Goal: Contribute content: Add original content to the website for others to see

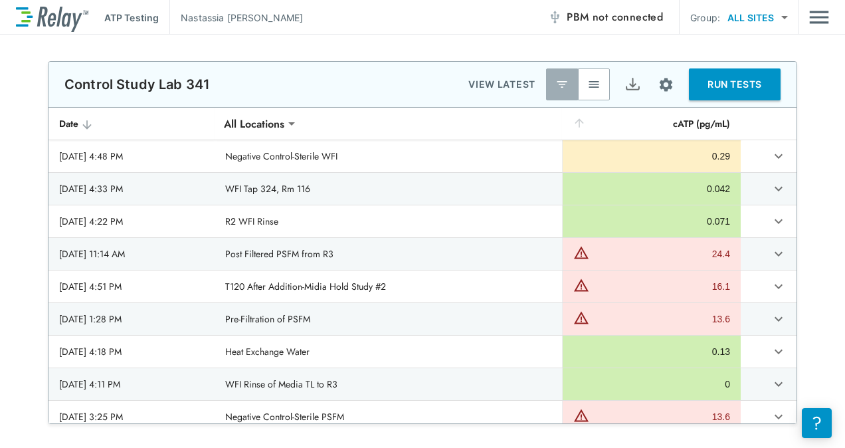
click at [485, 124] on th "**********" at bounding box center [387, 124] width 347 height 33
click at [588, 90] on button "button" at bounding box center [594, 84] width 32 height 32
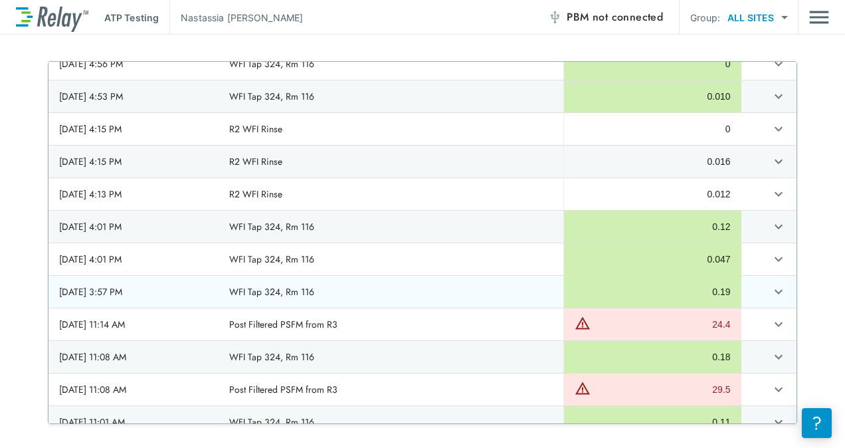
scroll to position [531, 0]
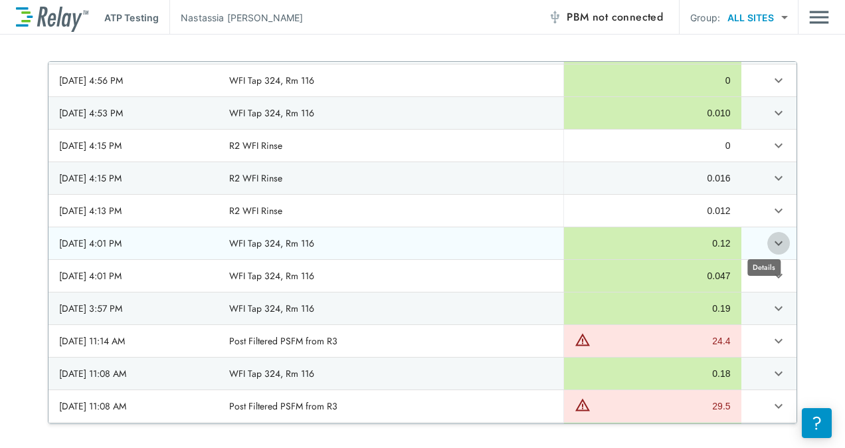
click at [770, 238] on icon "expand row" at bounding box center [778, 243] width 16 height 16
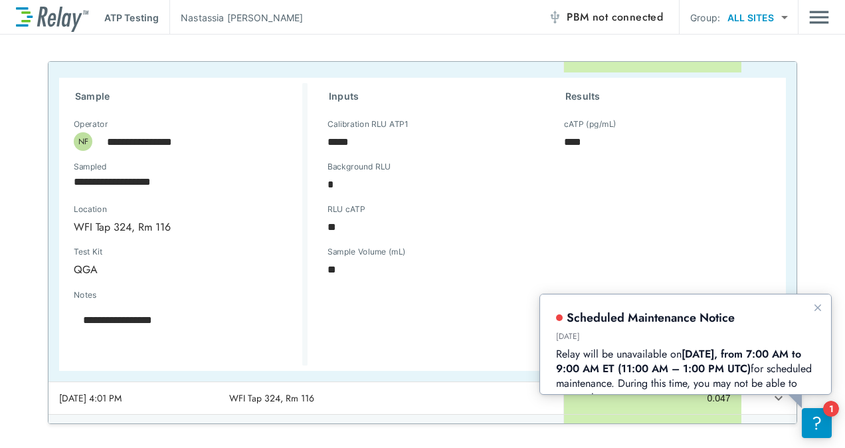
scroll to position [730, 0]
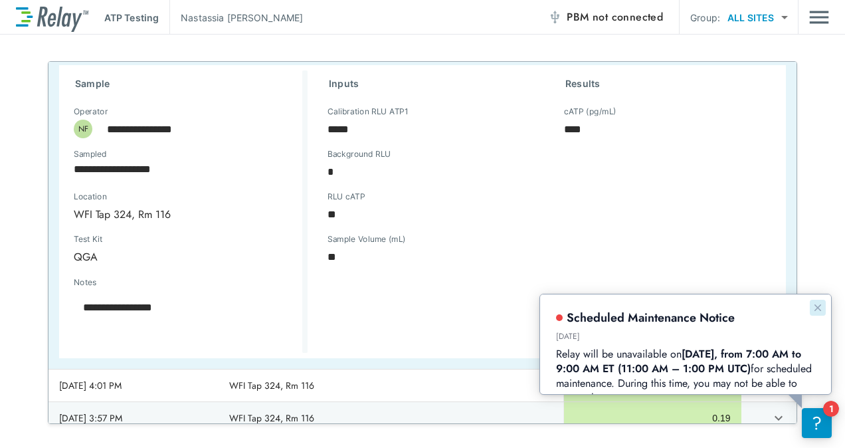
click at [820, 309] on icon "Dismiss announcement" at bounding box center [816, 306] width 7 height 7
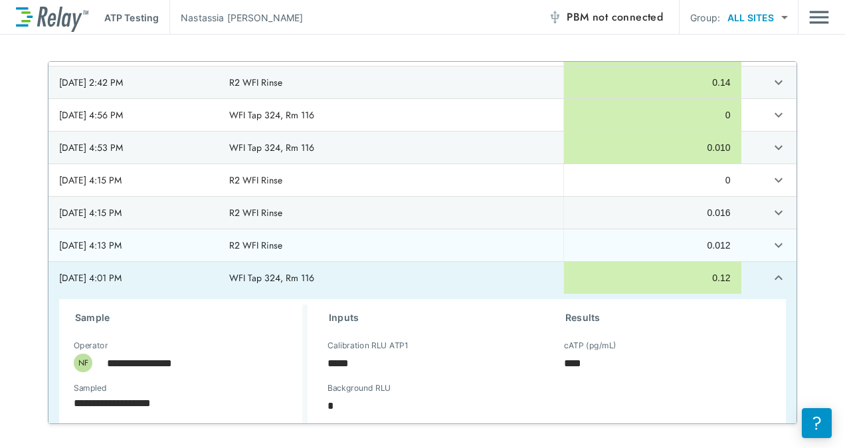
scroll to position [465, 0]
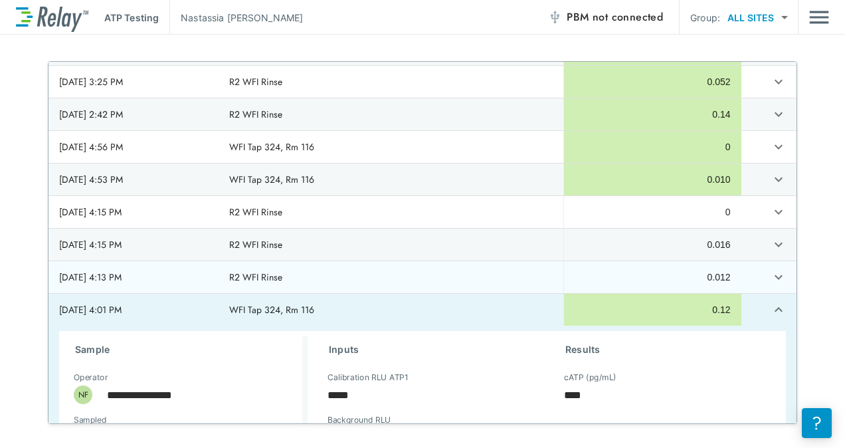
type textarea "*"
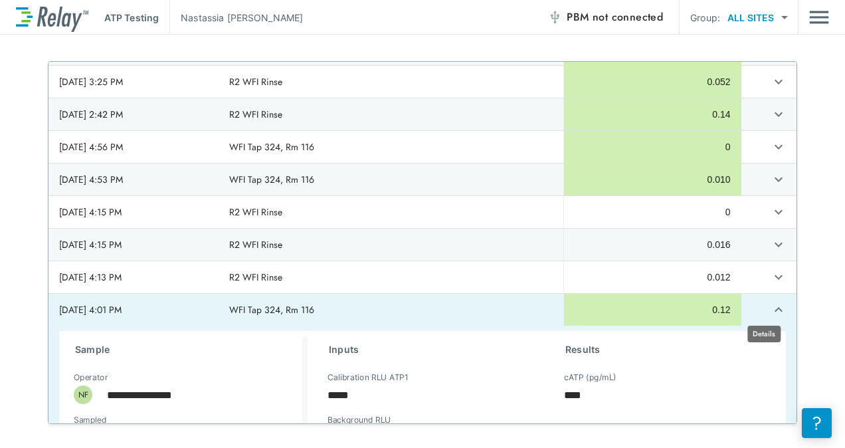
click at [768, 312] on button "expand row" at bounding box center [778, 309] width 23 height 23
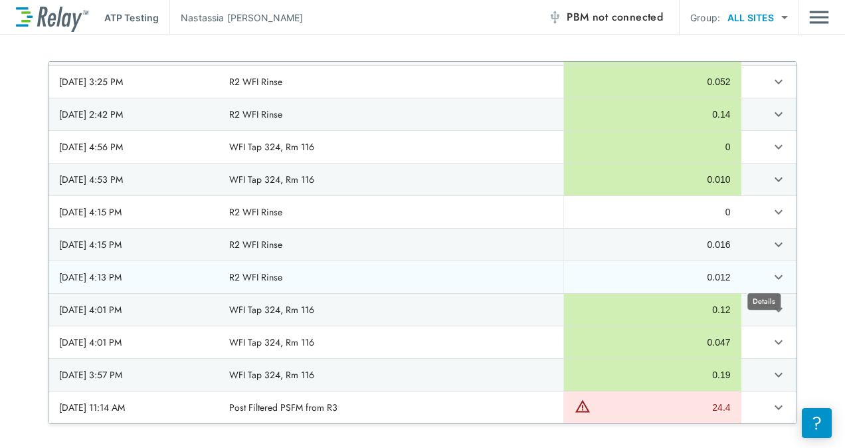
click at [770, 270] on icon "expand row" at bounding box center [778, 277] width 16 height 16
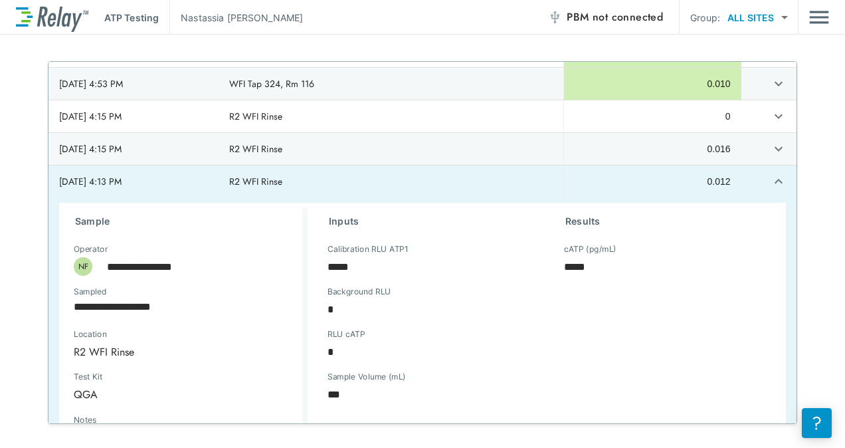
scroll to position [531, 0]
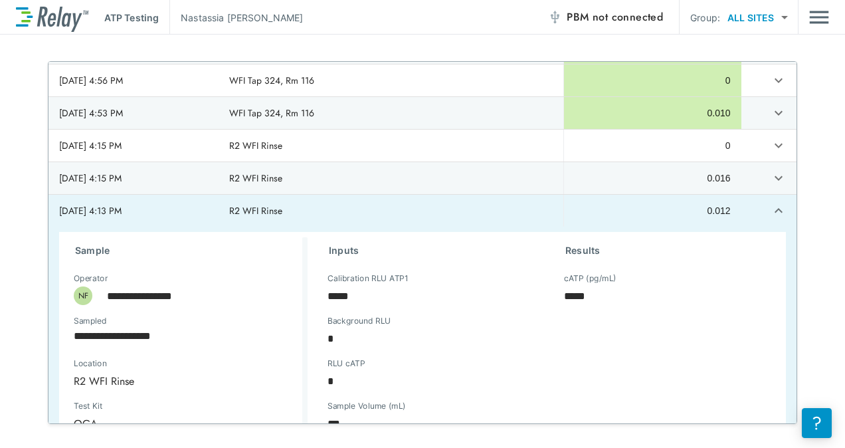
type textarea "*"
click at [770, 207] on icon "expand row" at bounding box center [778, 211] width 16 height 16
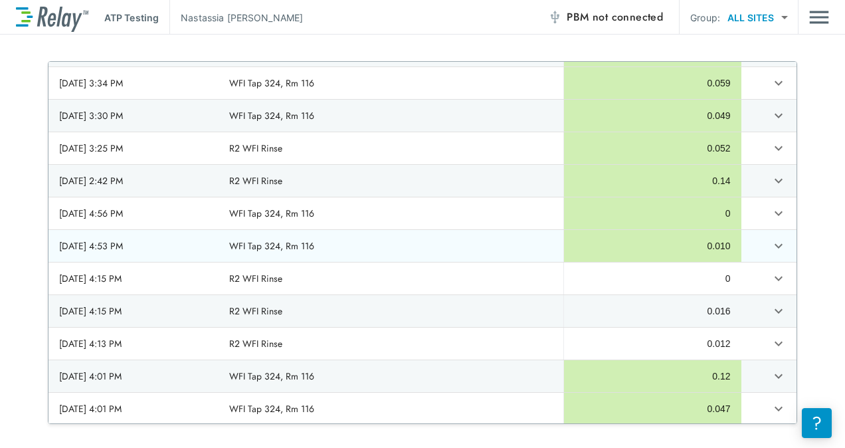
scroll to position [332, 0]
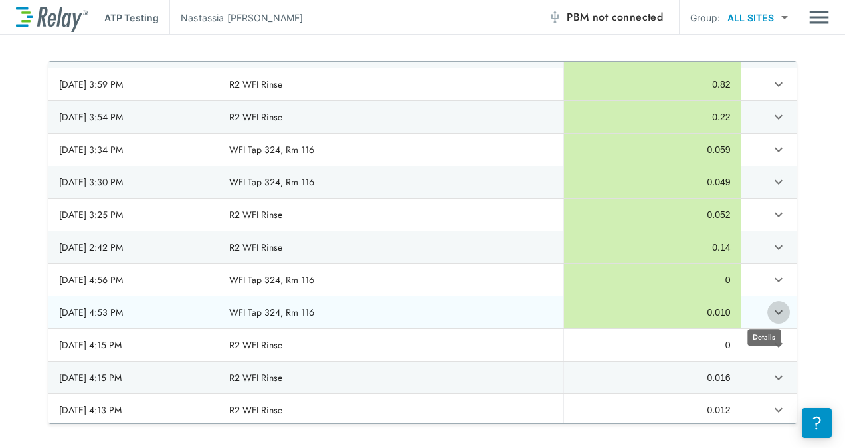
click at [770, 312] on icon "expand row" at bounding box center [778, 312] width 16 height 16
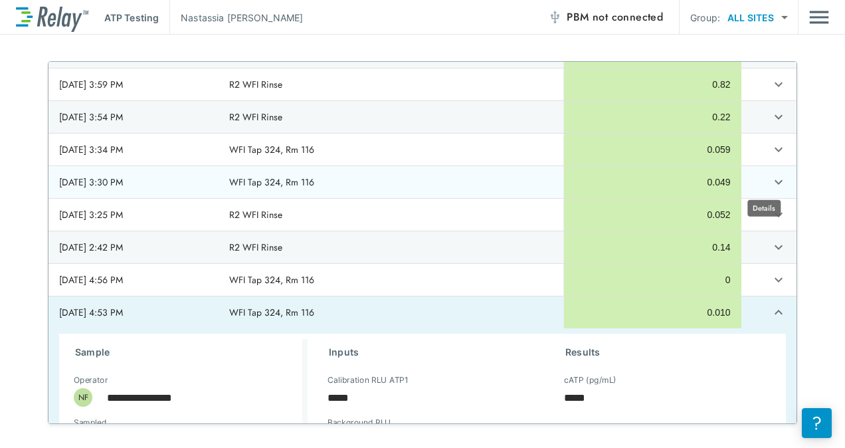
click at [770, 181] on icon "expand row" at bounding box center [778, 182] width 16 height 16
type textarea "*"
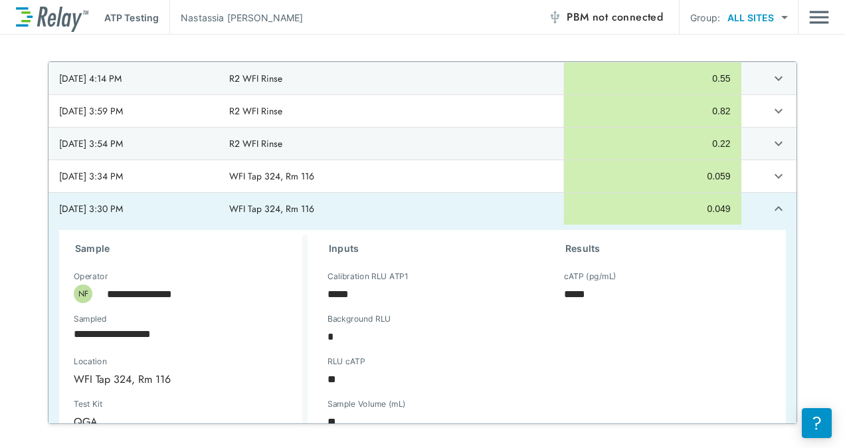
scroll to position [266, 0]
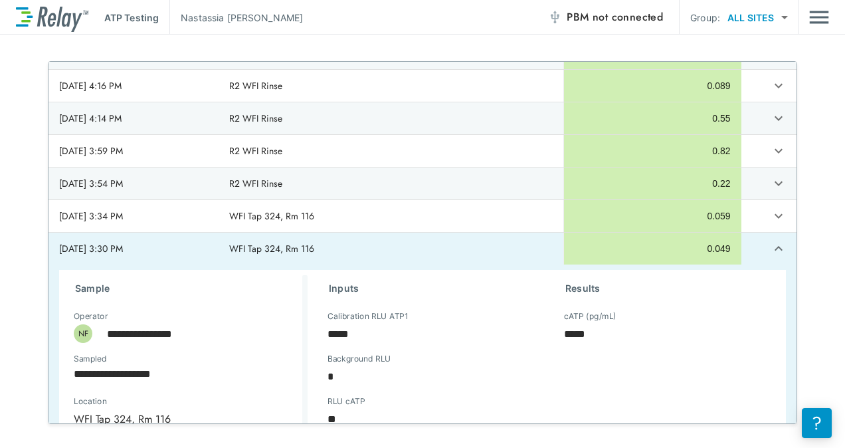
type textarea "*"
click at [770, 243] on icon "expand row" at bounding box center [778, 248] width 16 height 16
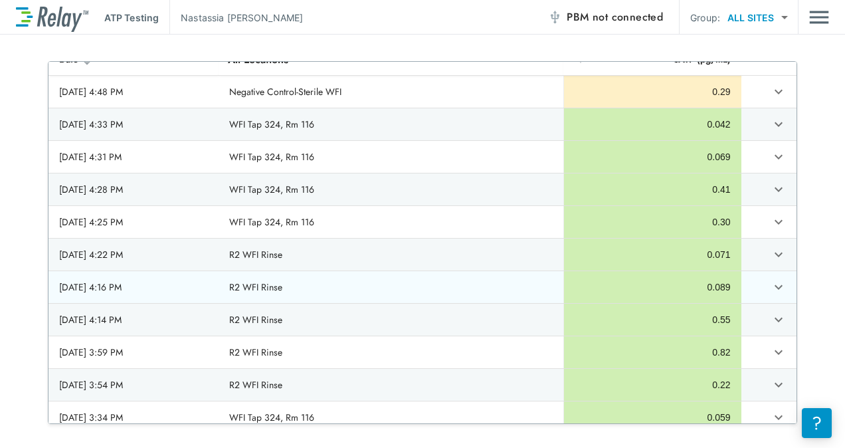
scroll to position [0, 0]
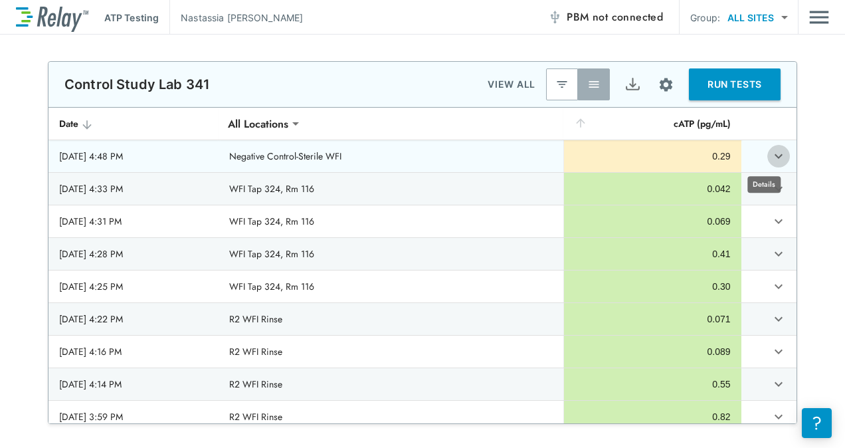
click at [770, 156] on icon "expand row" at bounding box center [778, 156] width 16 height 16
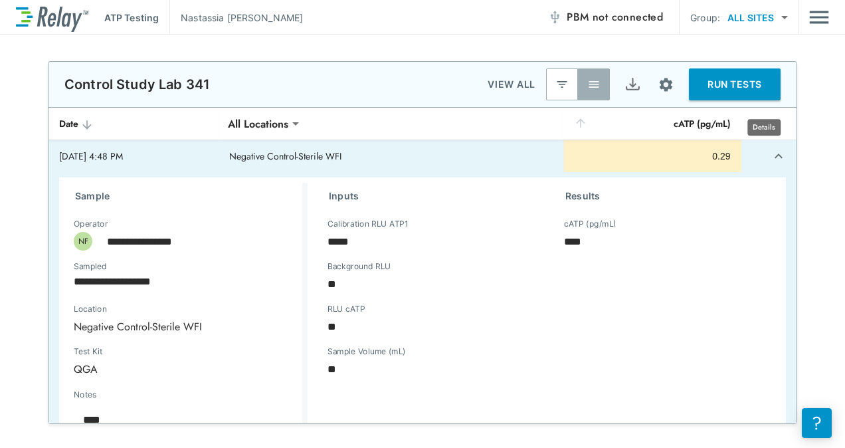
scroll to position [66, 0]
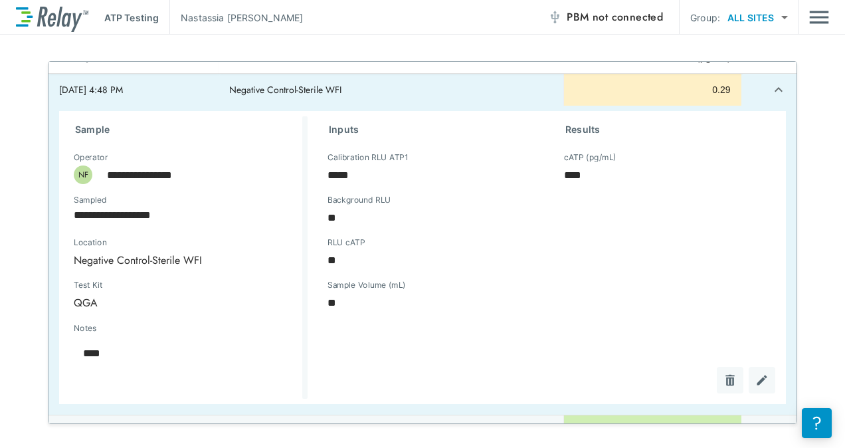
type textarea "*"
click at [770, 93] on icon "expand row" at bounding box center [778, 90] width 16 height 16
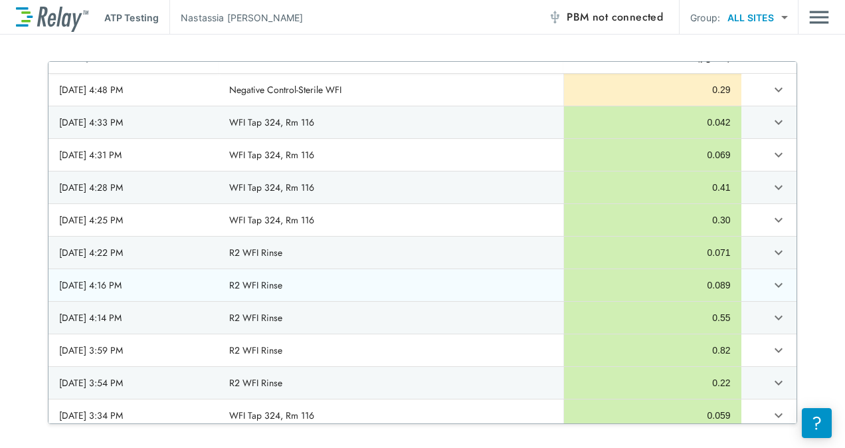
scroll to position [0, 0]
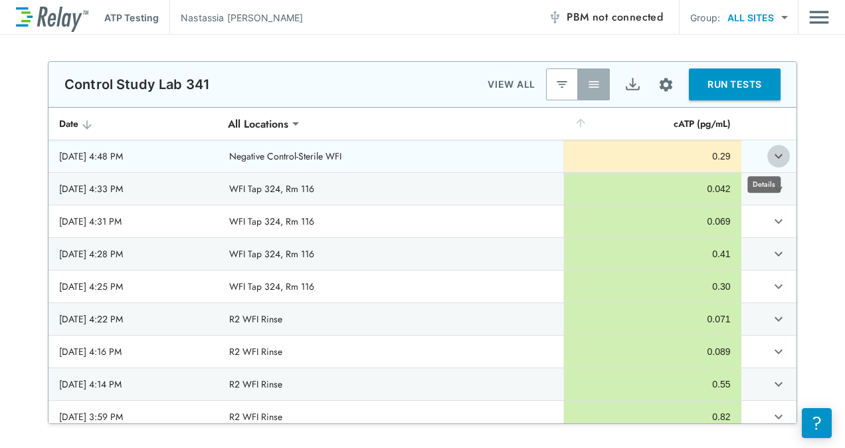
click at [770, 151] on icon "expand row" at bounding box center [778, 156] width 16 height 16
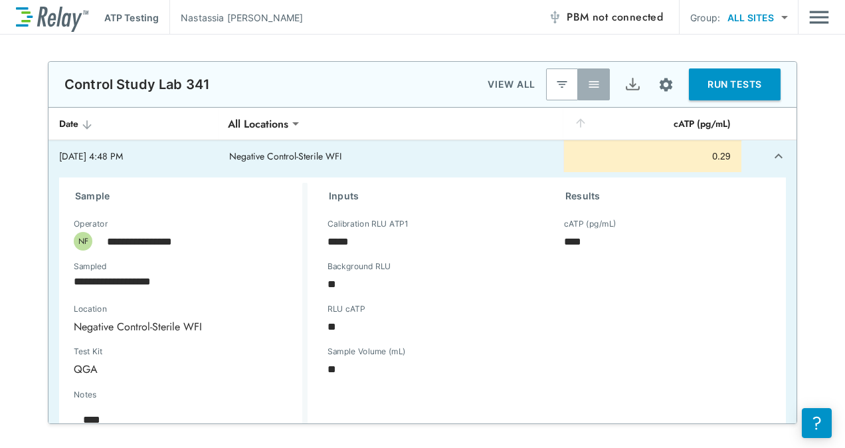
type textarea "*"
click at [770, 157] on icon "expand row" at bounding box center [778, 156] width 16 height 16
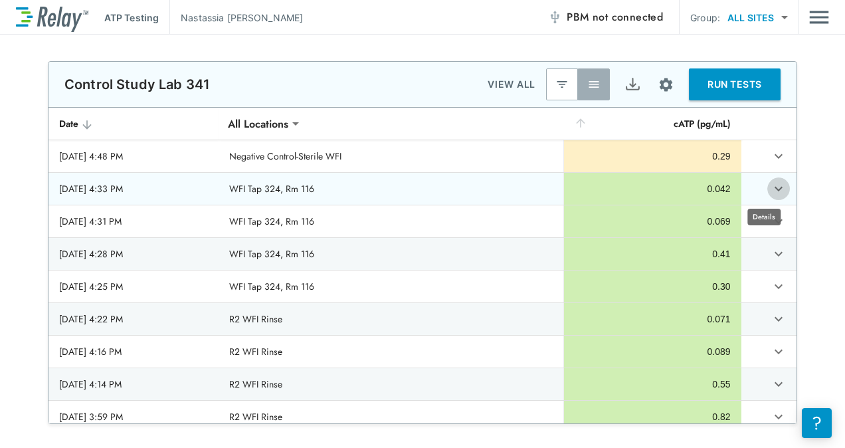
click at [770, 195] on icon "expand row" at bounding box center [778, 189] width 16 height 16
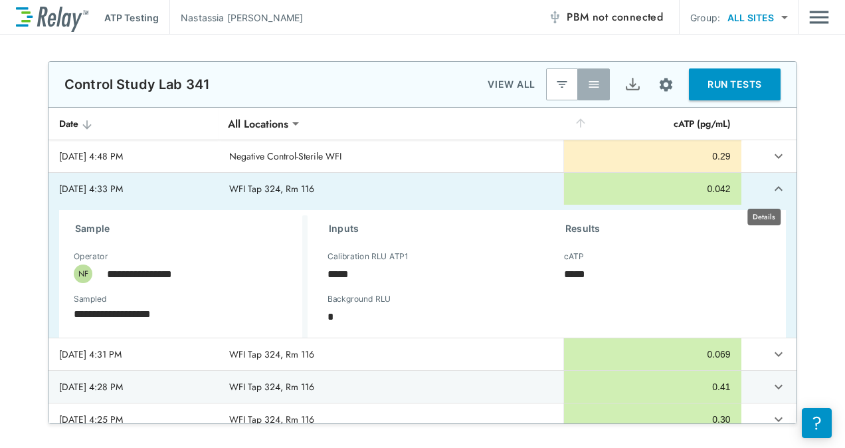
type textarea "*"
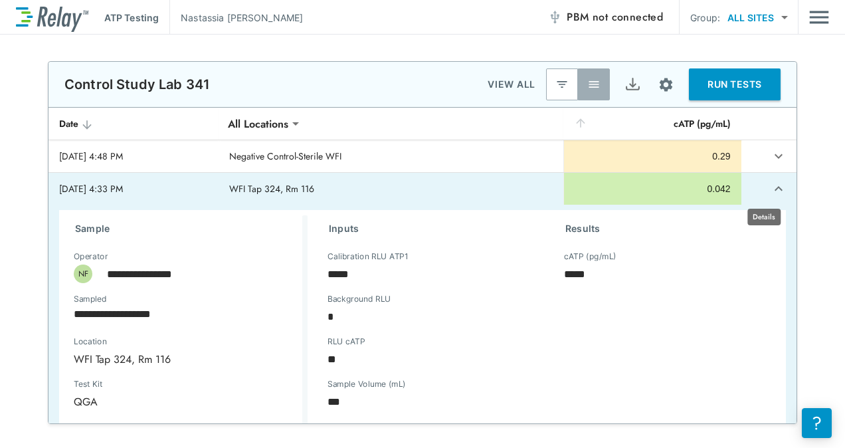
click at [770, 195] on icon "expand row" at bounding box center [778, 189] width 16 height 16
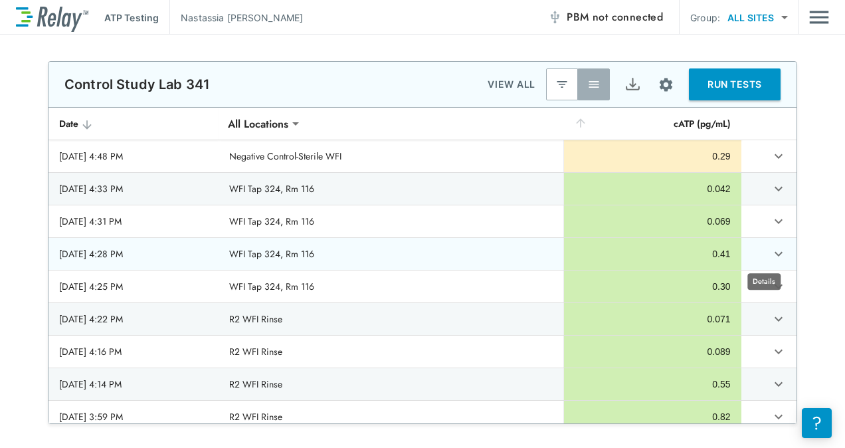
click at [774, 253] on icon "expand row" at bounding box center [778, 254] width 8 height 5
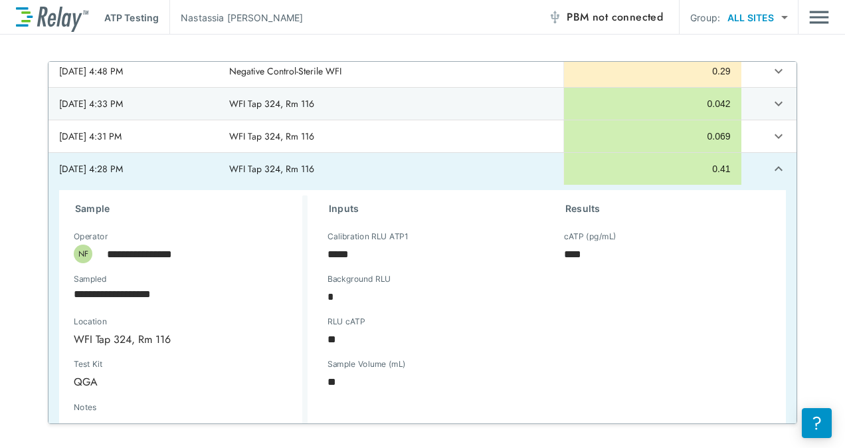
scroll to position [66, 0]
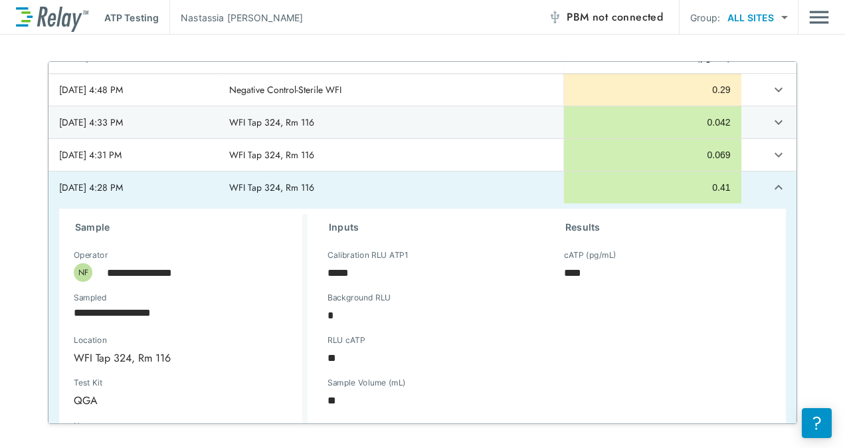
type textarea "*"
click at [770, 183] on icon "expand row" at bounding box center [778, 187] width 16 height 16
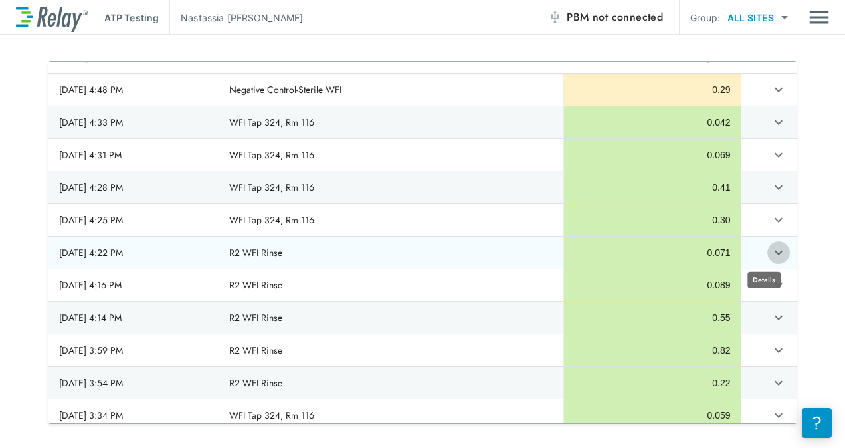
click at [770, 248] on icon "expand row" at bounding box center [778, 252] width 16 height 16
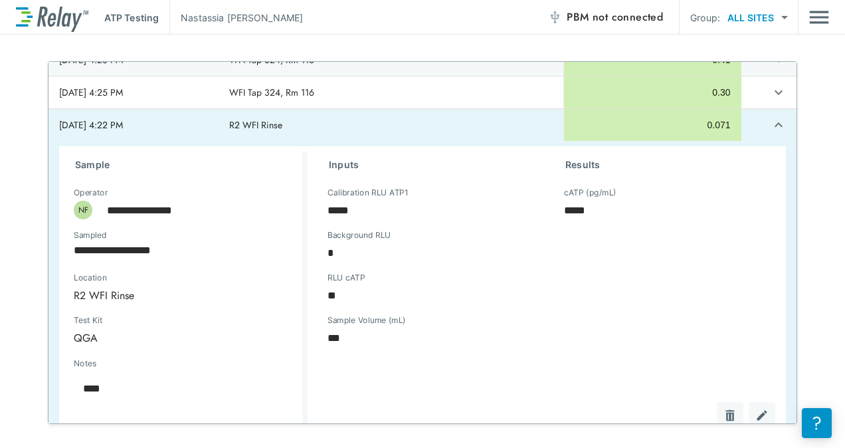
scroll to position [199, 0]
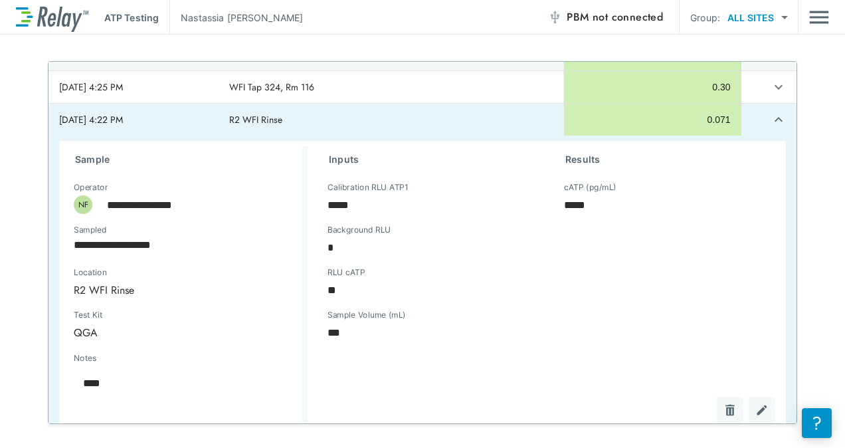
type textarea "*"
click at [770, 122] on icon "expand row" at bounding box center [778, 120] width 16 height 16
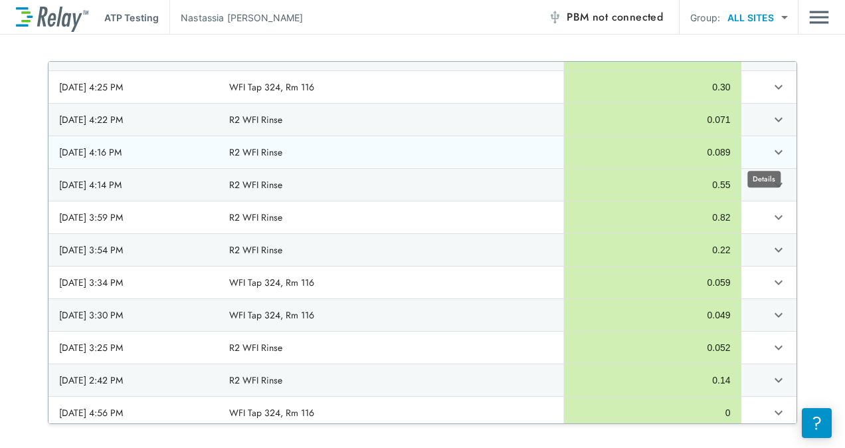
click at [770, 151] on icon "expand row" at bounding box center [778, 152] width 16 height 16
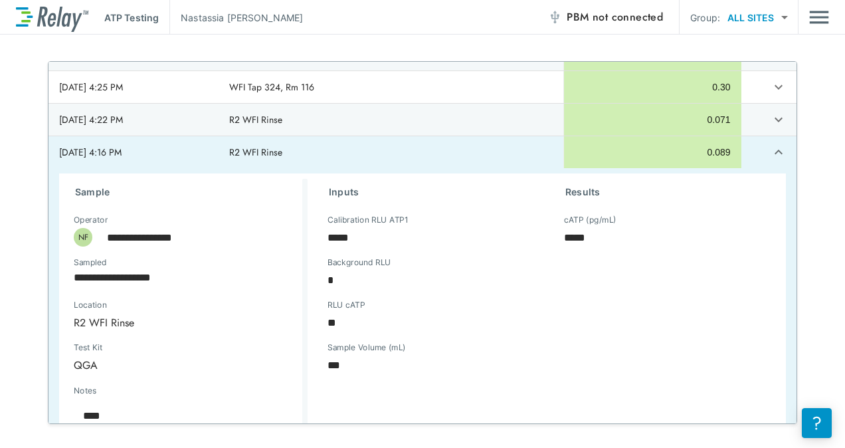
scroll to position [266, 0]
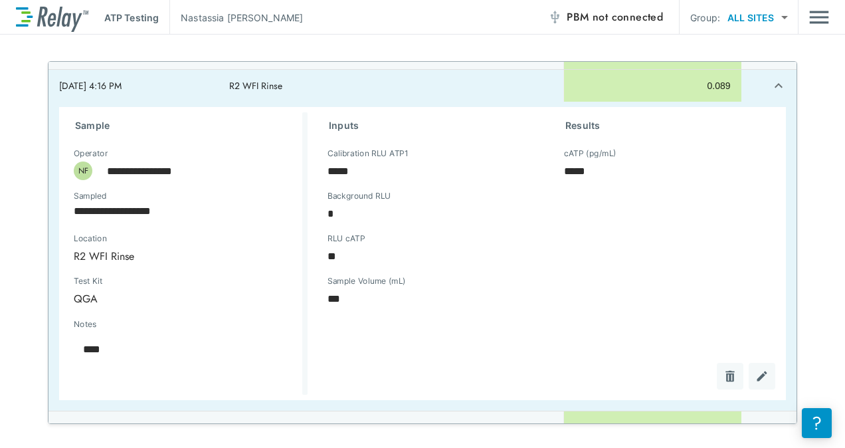
type textarea "*"
click at [770, 84] on icon "expand row" at bounding box center [778, 86] width 16 height 16
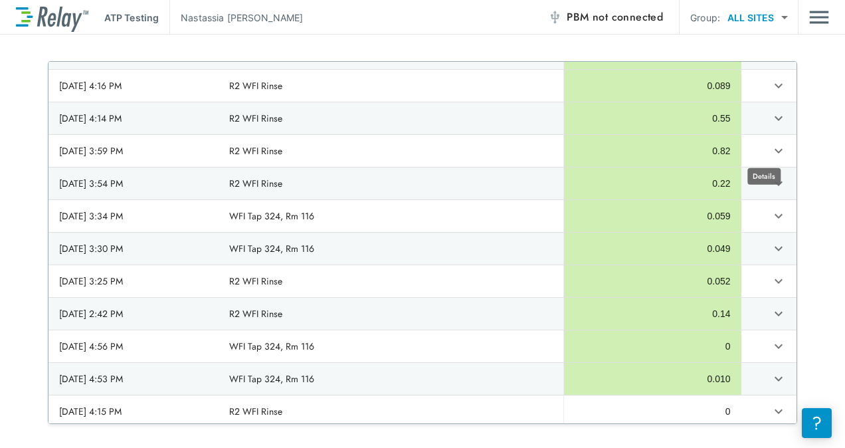
scroll to position [199, 0]
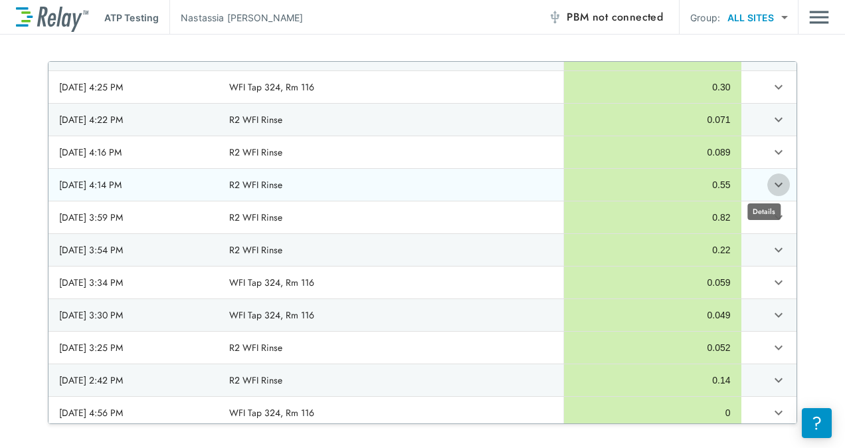
click at [772, 182] on button "expand row" at bounding box center [778, 184] width 23 height 23
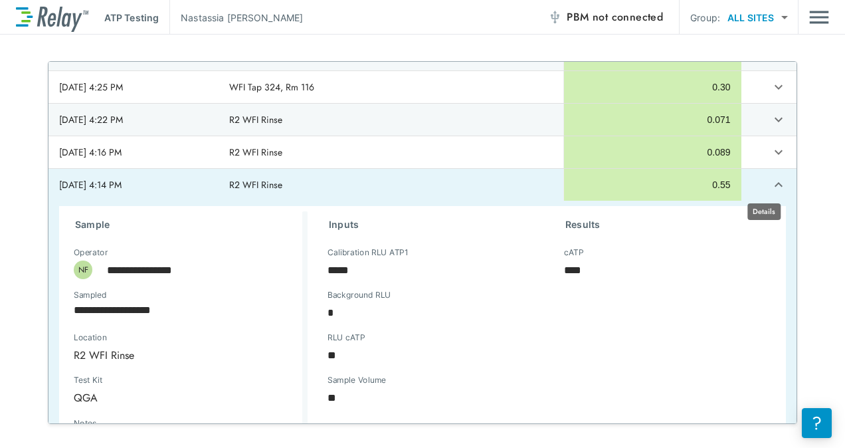
type textarea "*"
click at [767, 191] on button "expand row" at bounding box center [778, 184] width 23 height 23
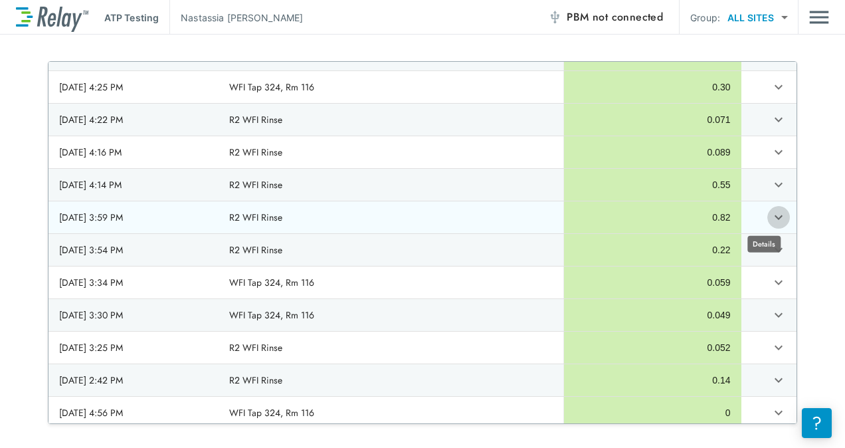
click at [770, 214] on icon "expand row" at bounding box center [778, 217] width 16 height 16
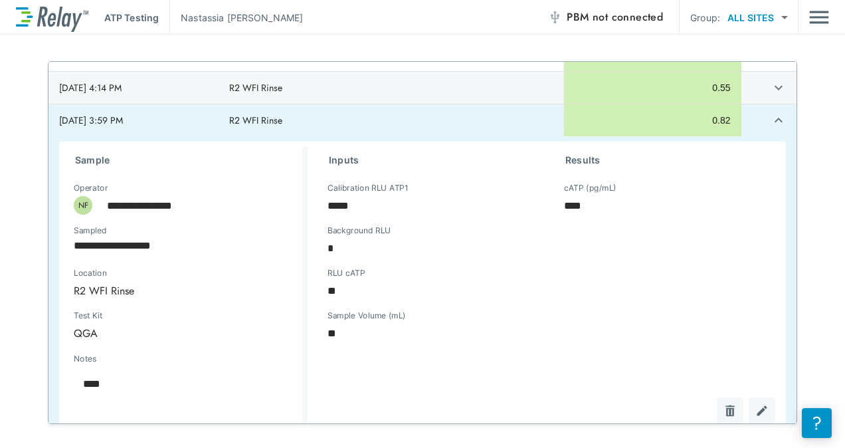
scroll to position [266, 0]
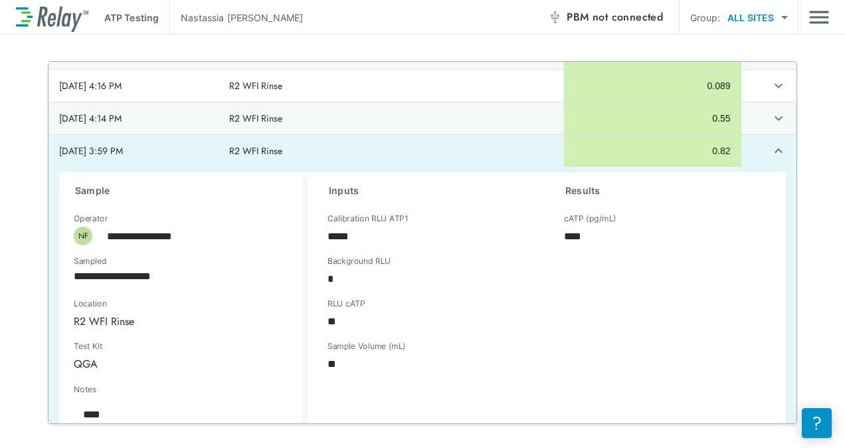
type textarea "*"
click at [767, 160] on td "sticky table" at bounding box center [768, 151] width 55 height 32
click at [770, 152] on icon "expand row" at bounding box center [778, 151] width 16 height 16
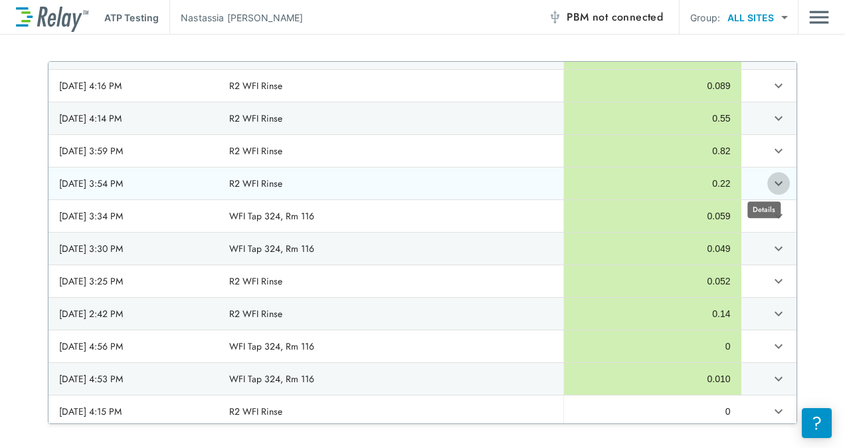
click at [770, 179] on icon "expand row" at bounding box center [778, 183] width 16 height 16
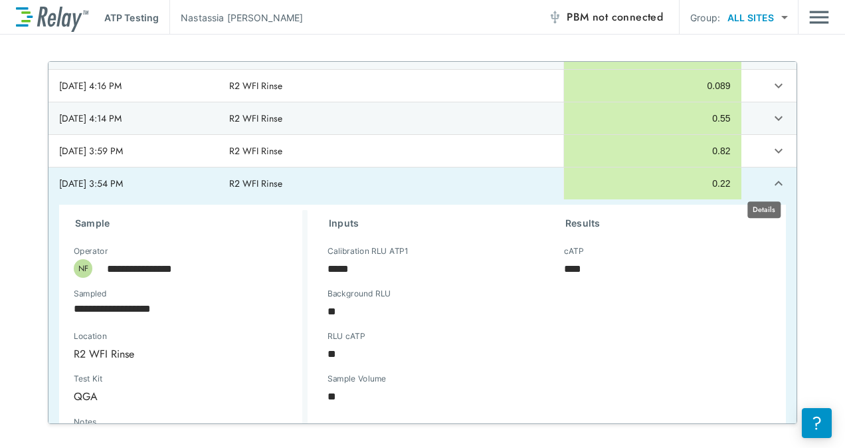
type textarea "*"
click at [774, 181] on icon "expand row" at bounding box center [778, 183] width 8 height 5
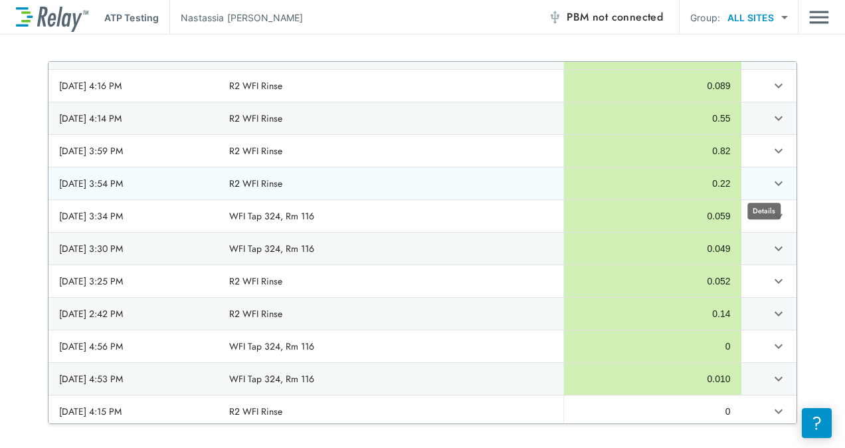
scroll to position [199, 0]
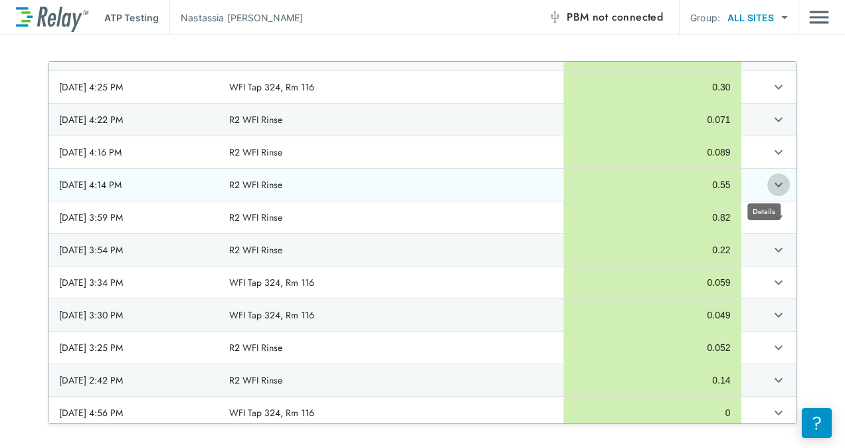
click at [770, 179] on icon "expand row" at bounding box center [778, 185] width 16 height 16
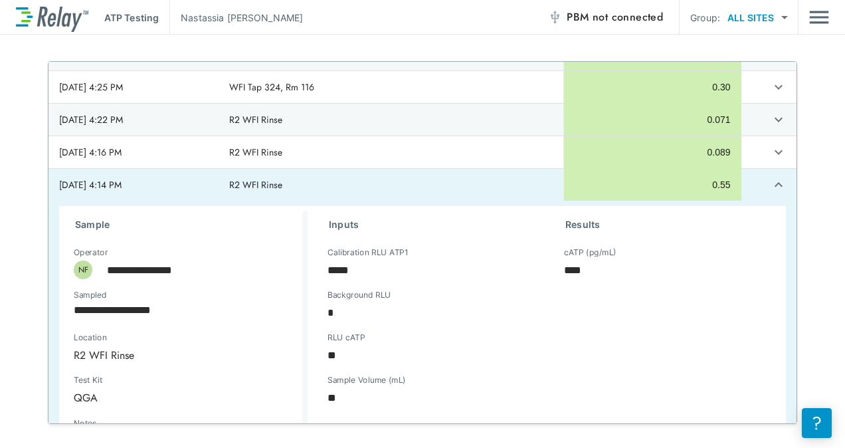
type textarea "*"
click at [770, 185] on icon "expand row" at bounding box center [778, 185] width 16 height 16
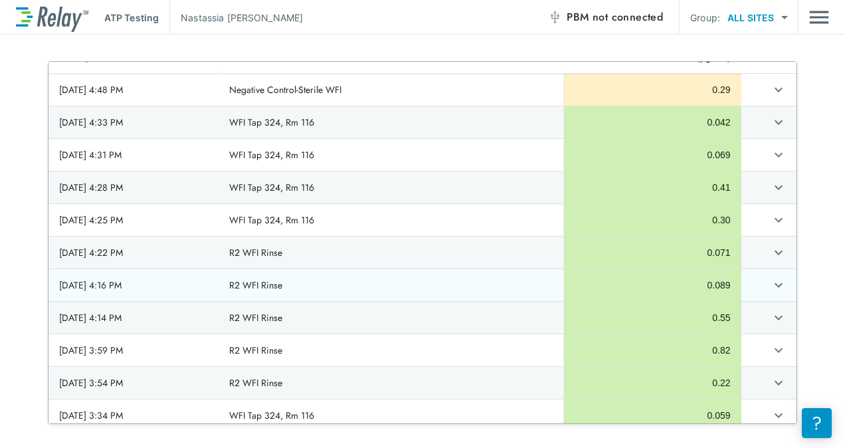
scroll to position [0, 0]
